Goal: Task Accomplishment & Management: Manage account settings

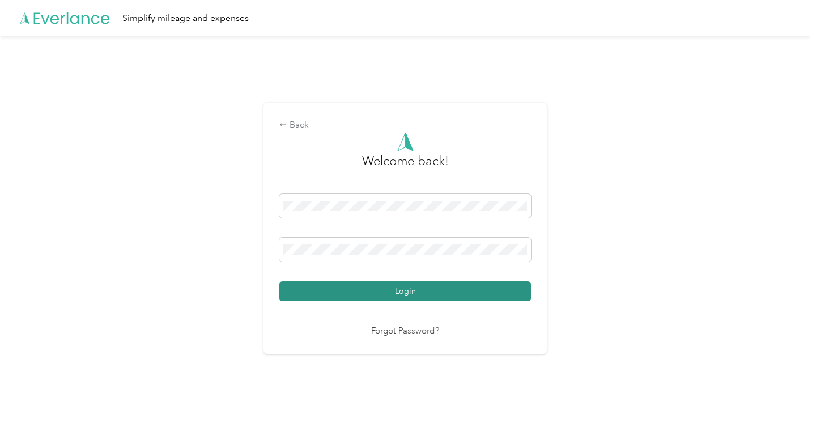
click at [405, 294] on button "Login" at bounding box center [405, 291] width 252 height 20
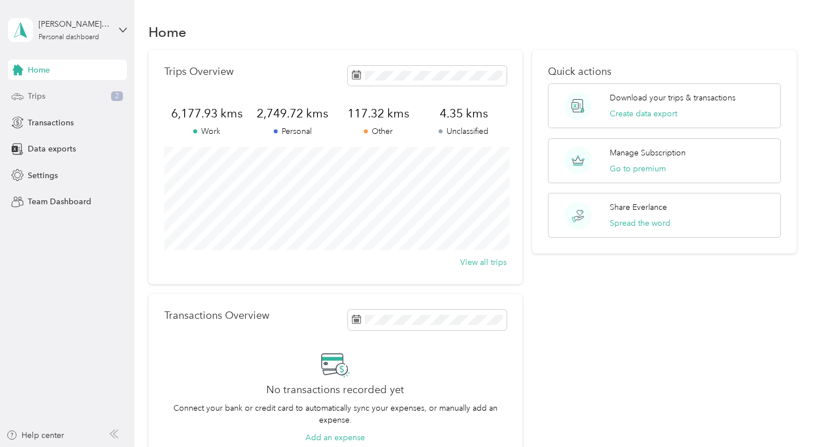
click at [60, 100] on div "Trips 2" at bounding box center [67, 96] width 119 height 20
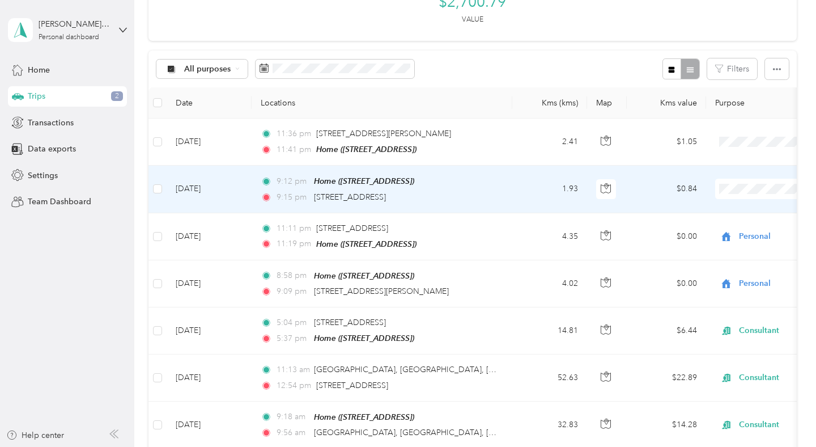
scroll to position [169, 0]
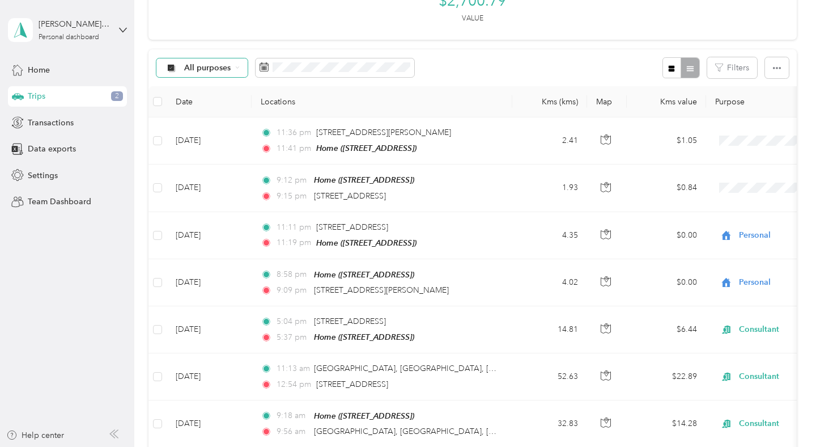
click at [227, 67] on span "All purposes" at bounding box center [207, 68] width 47 height 8
click at [207, 105] on span "Unclassified" at bounding box center [211, 108] width 55 height 12
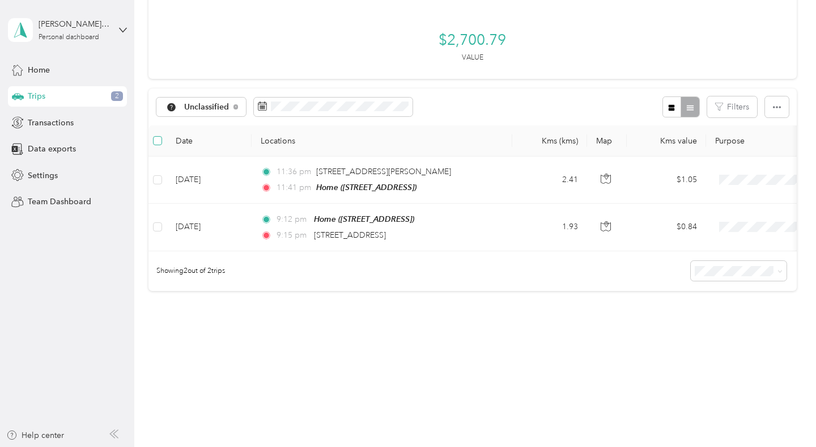
scroll to position [129, 0]
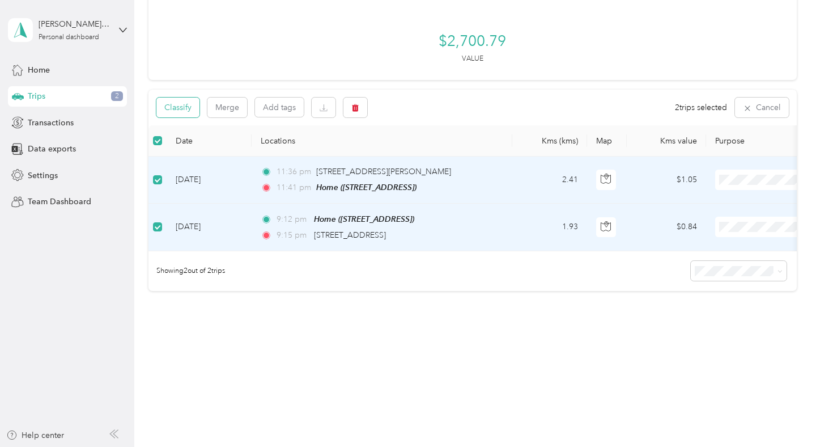
click at [196, 103] on button "Classify" at bounding box center [177, 107] width 43 height 20
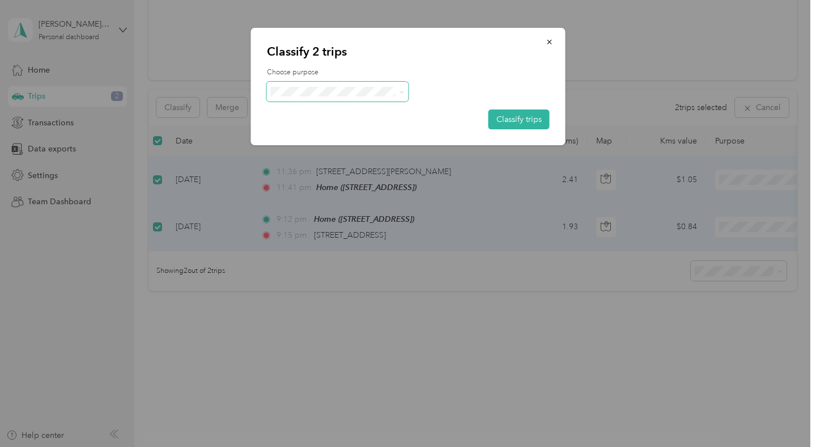
click at [328, 100] on span at bounding box center [338, 92] width 142 height 20
click at [325, 135] on li "Personal" at bounding box center [338, 131] width 142 height 20
click at [536, 114] on button "Classify trips" at bounding box center [519, 119] width 61 height 20
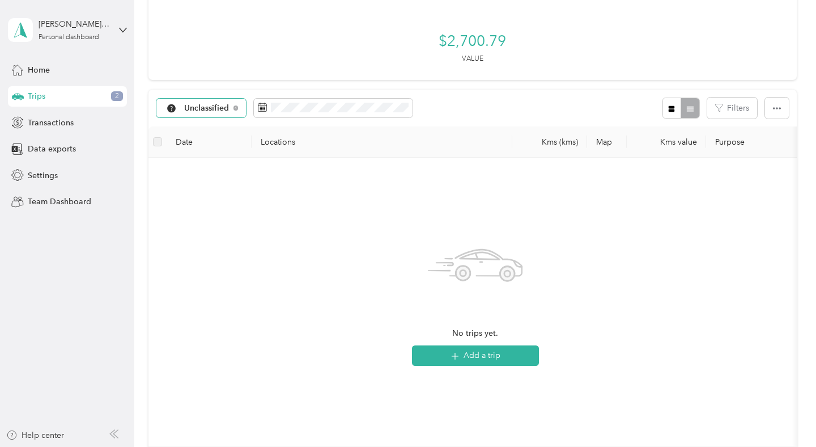
click at [197, 109] on span "Unclassified" at bounding box center [206, 108] width 45 height 8
click at [216, 202] on span "Consultant" at bounding box center [213, 208] width 59 height 12
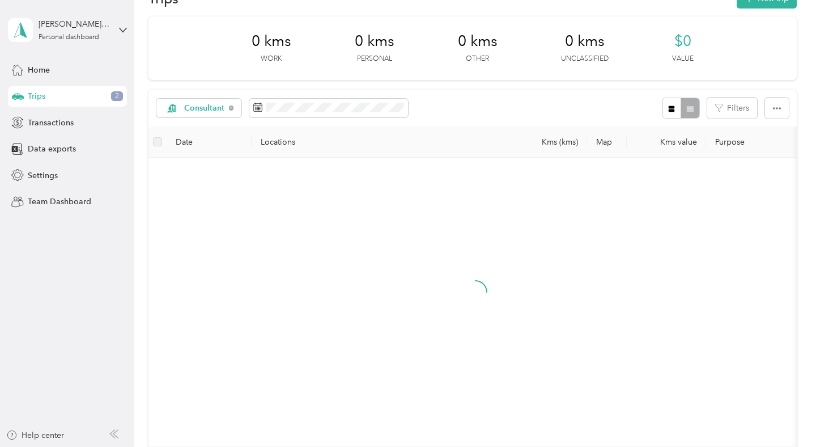
scroll to position [129, 0]
